Goal: Task Accomplishment & Management: Manage account settings

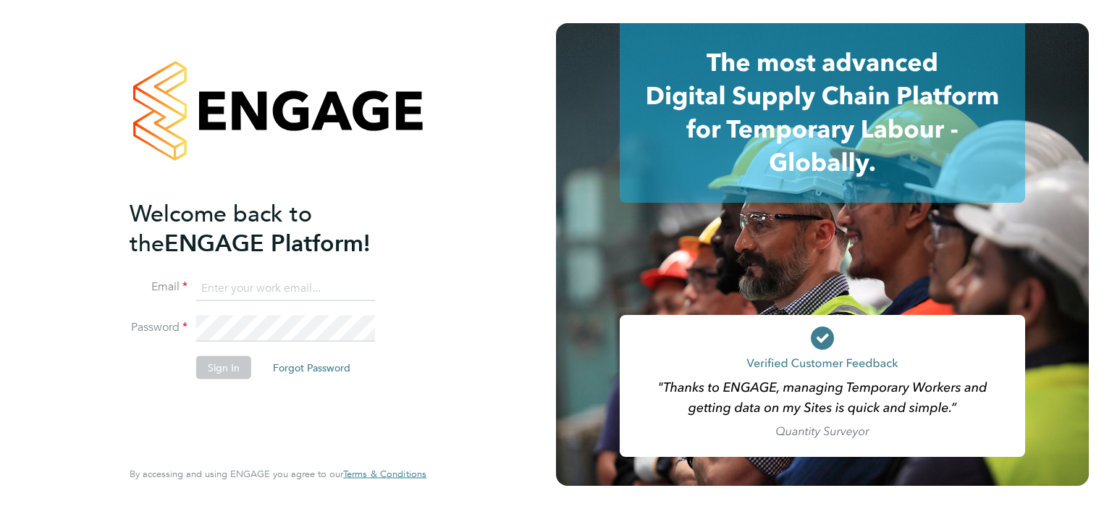
click at [281, 284] on input at bounding box center [285, 288] width 179 height 26
type input "[EMAIL_ADDRESS][DOMAIN_NAME]"
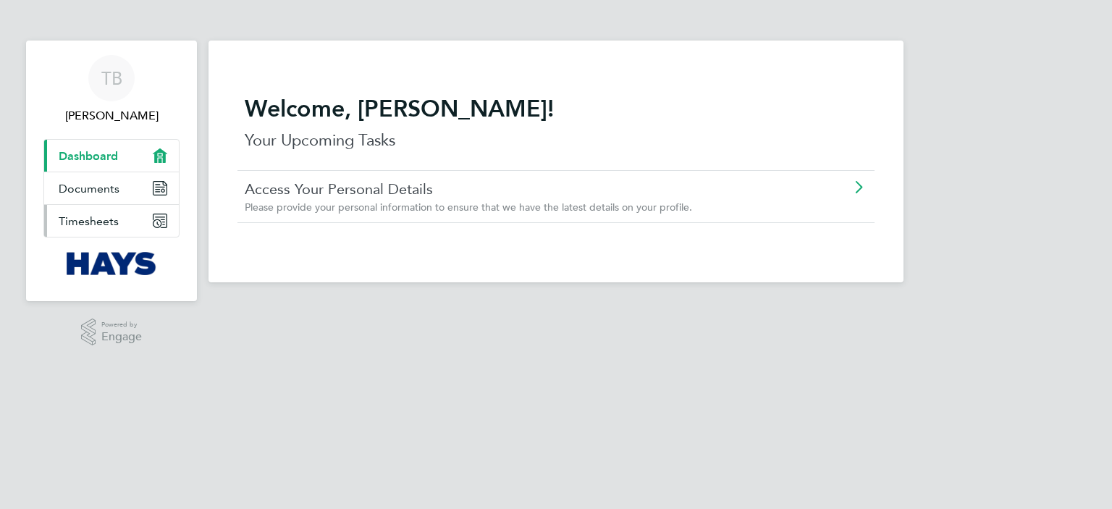
click at [106, 224] on span "Timesheets" at bounding box center [89, 221] width 60 height 14
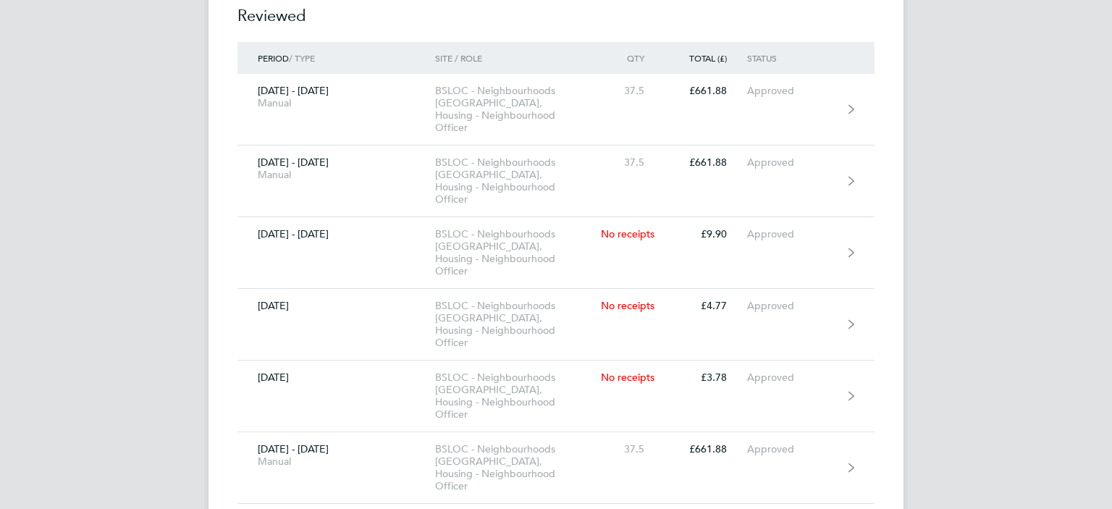
scroll to position [440, 0]
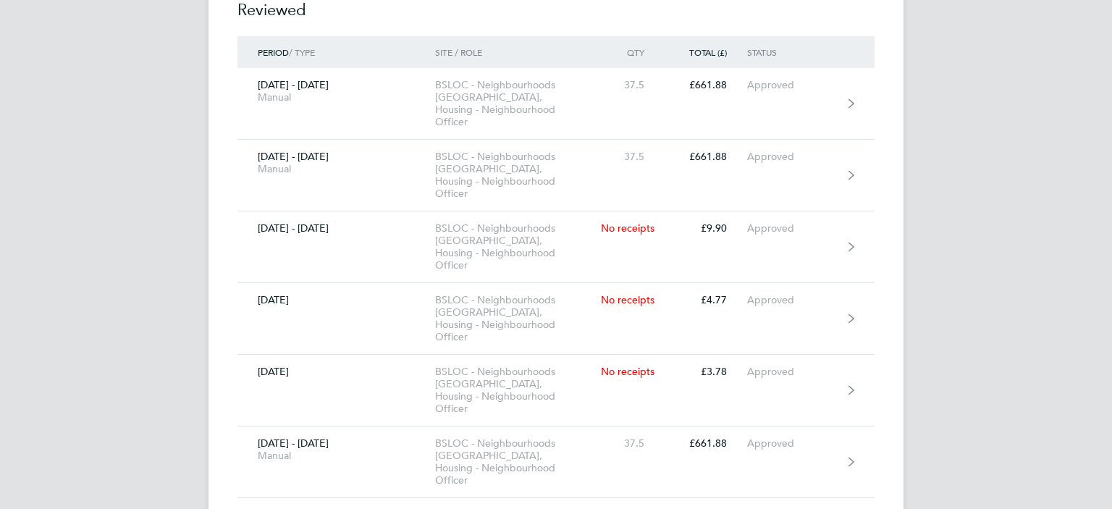
click at [956, 106] on div "TB Tesni Buddug Applications: Dashboard Documents Current page: Timesheets .st0…" at bounding box center [556, 91] width 1112 height 1062
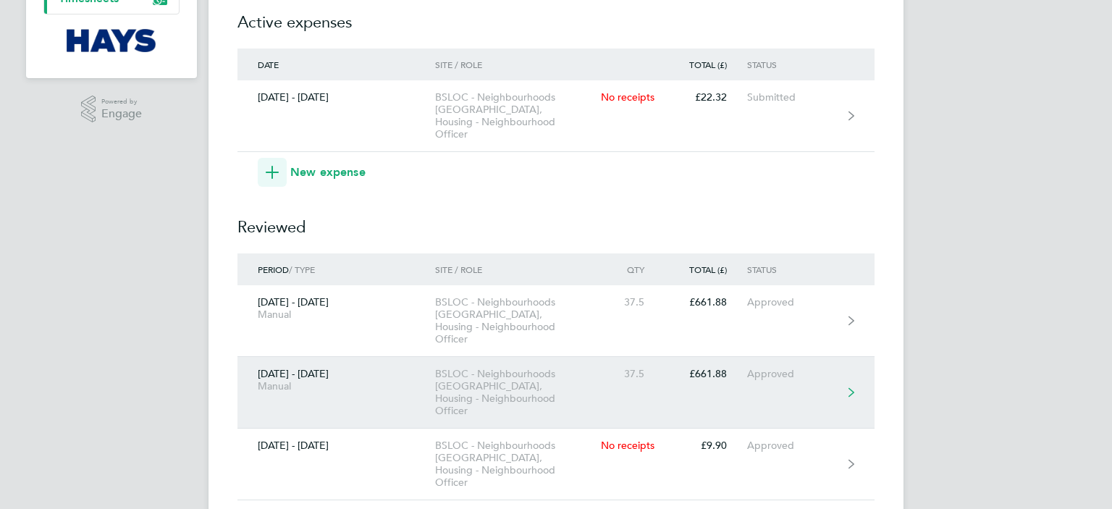
scroll to position [6, 0]
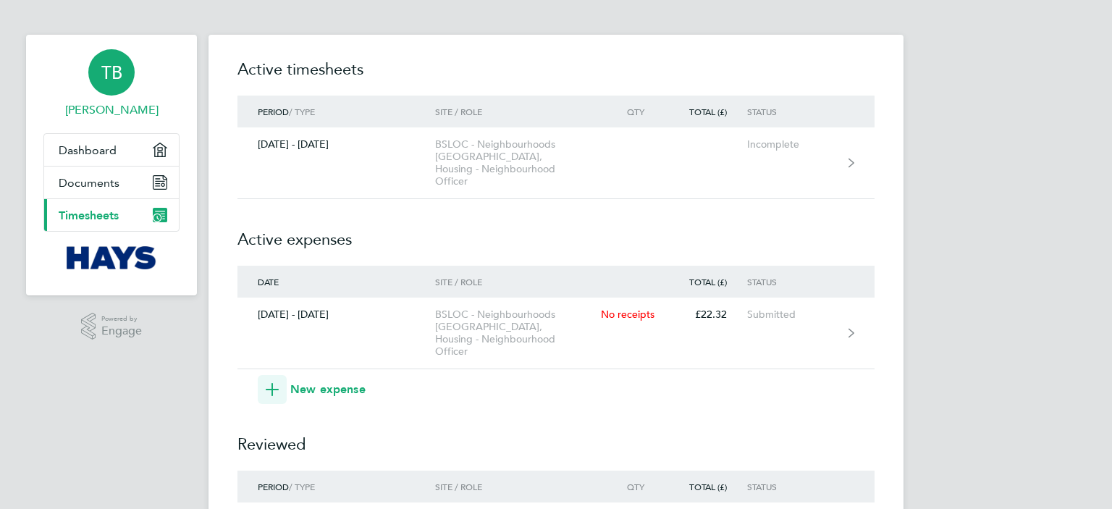
click at [114, 91] on div "TB" at bounding box center [111, 72] width 46 height 46
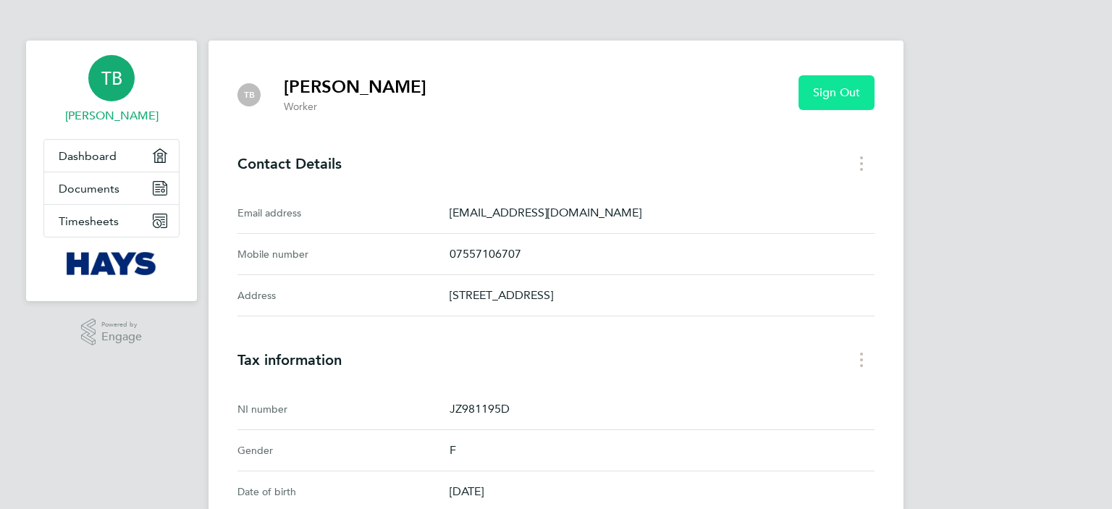
click at [860, 83] on button "Sign Out" at bounding box center [837, 92] width 76 height 35
